Goal: Navigation & Orientation: Find specific page/section

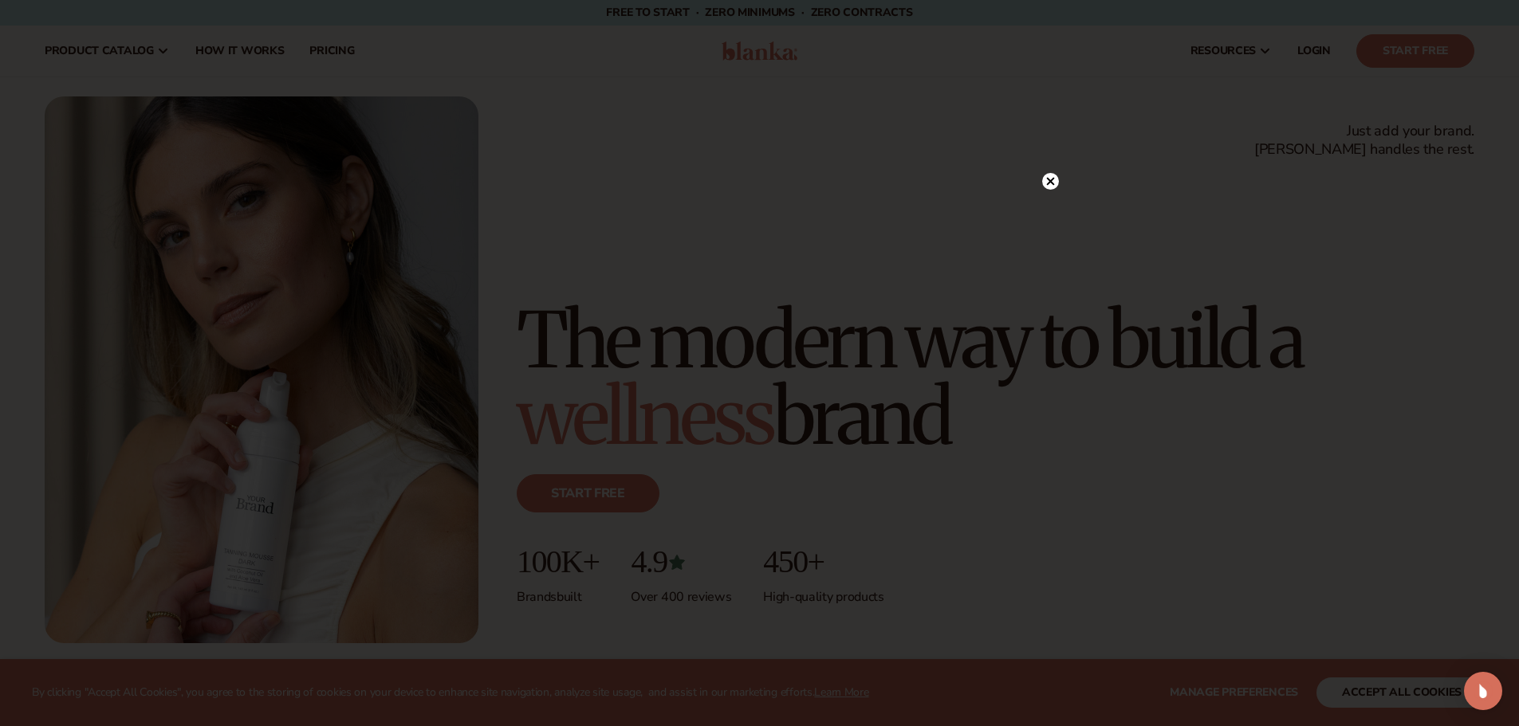
click at [1051, 187] on circle at bounding box center [1050, 181] width 17 height 17
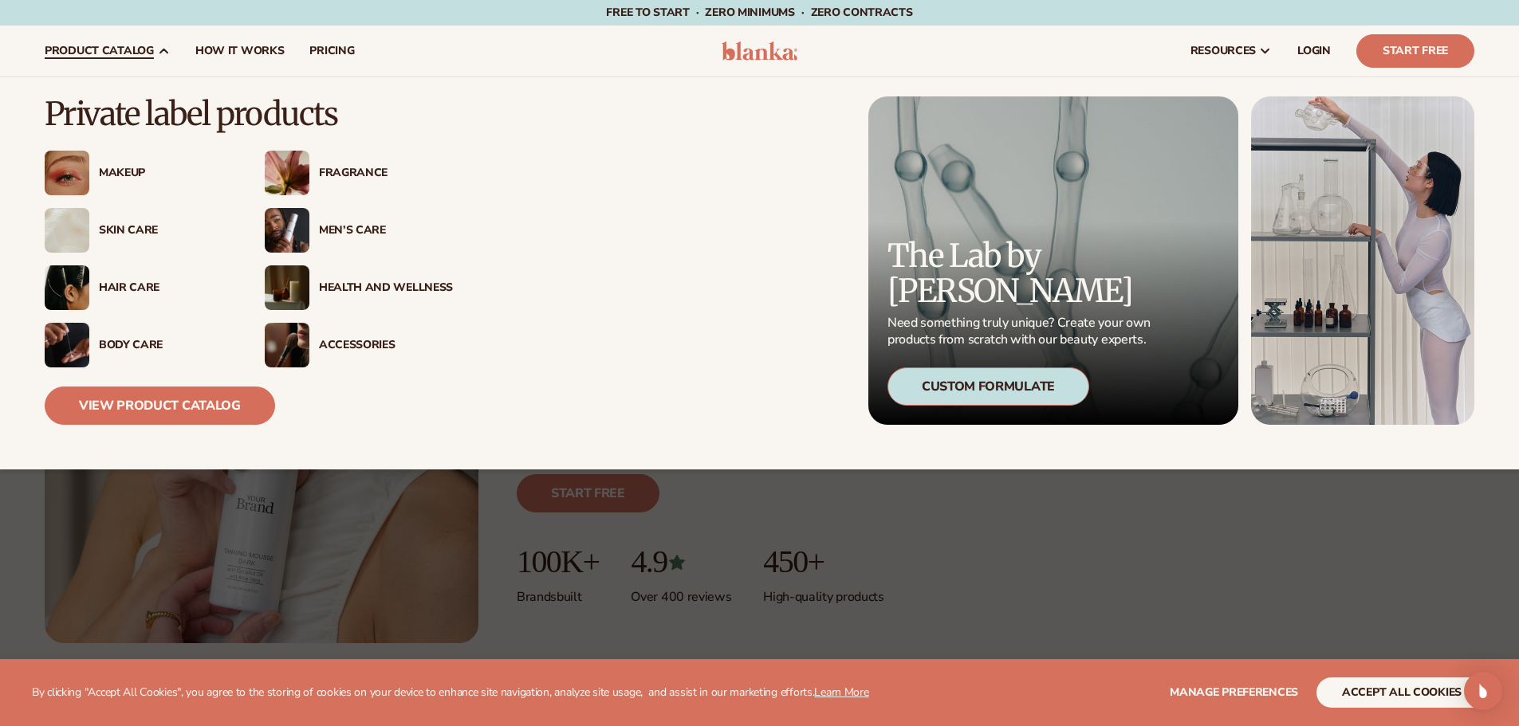
click at [121, 226] on div "Skin Care" at bounding box center [166, 231] width 134 height 14
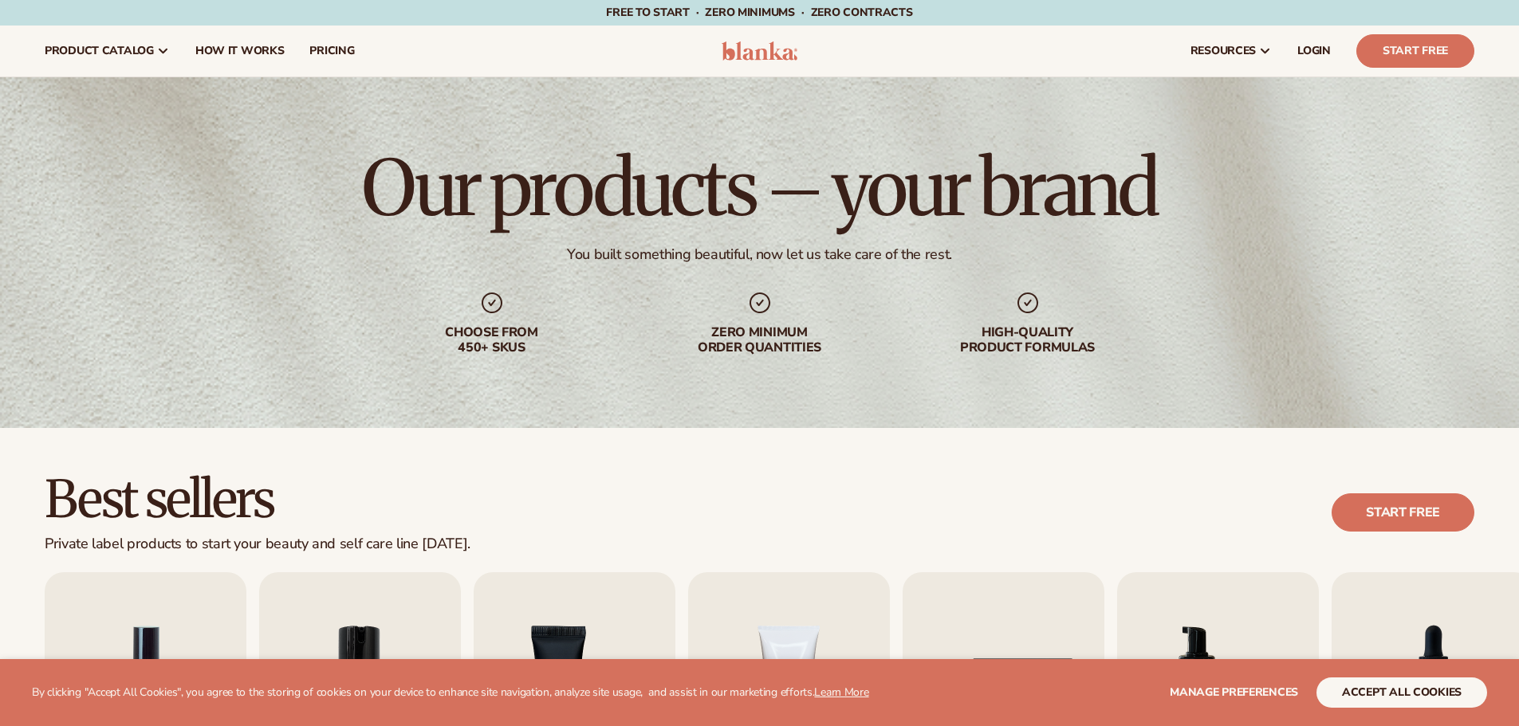
scroll to position [399, 0]
